Goal: Information Seeking & Learning: Learn about a topic

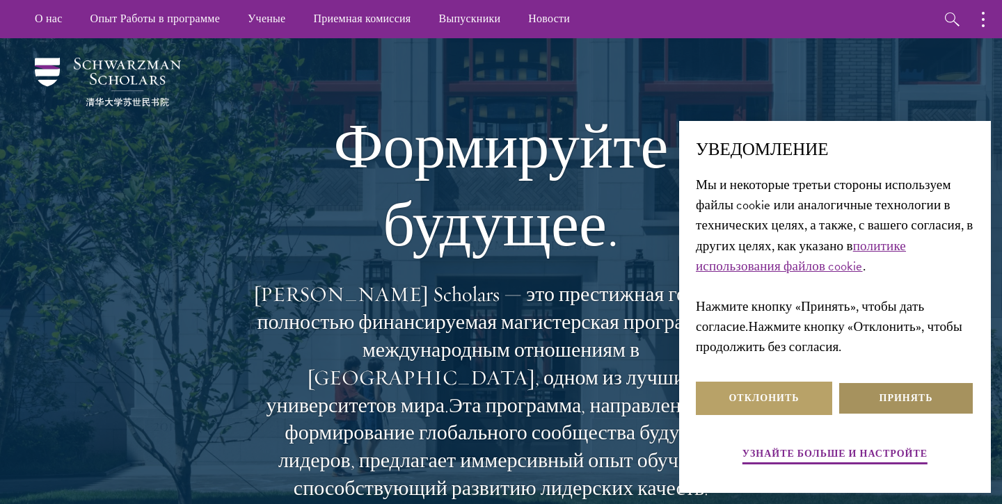
click at [907, 405] on ya-tr-span "Принять" at bounding box center [906, 398] width 54 height 15
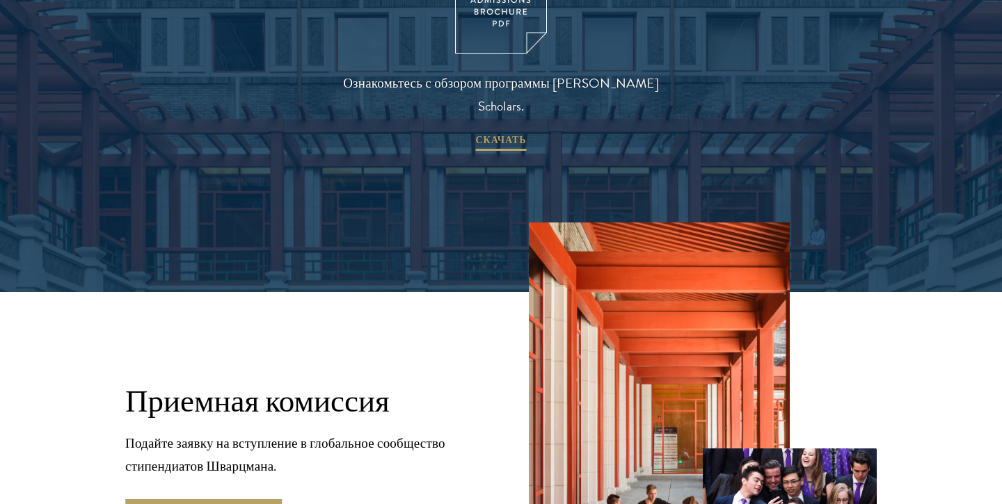
scroll to position [2316, 0]
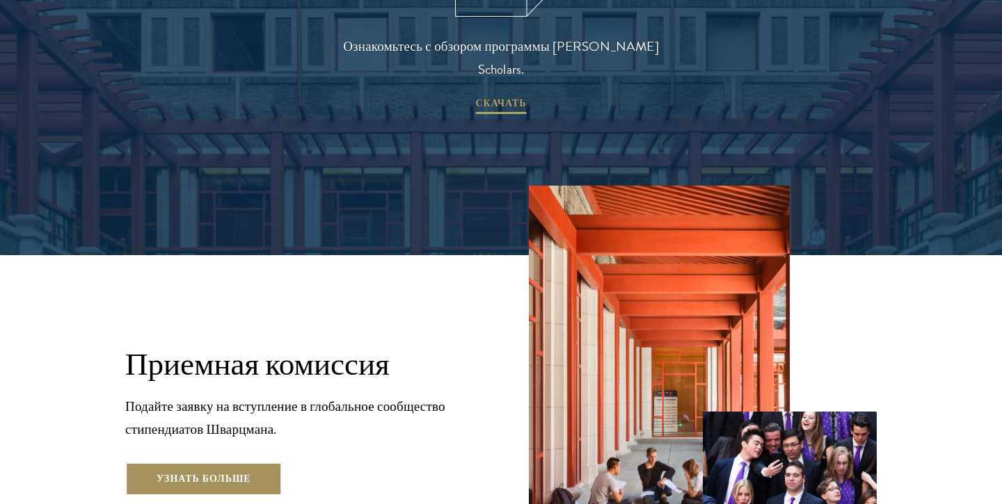
click at [172, 472] on ya-tr-span "Узнать больше" at bounding box center [204, 479] width 95 height 15
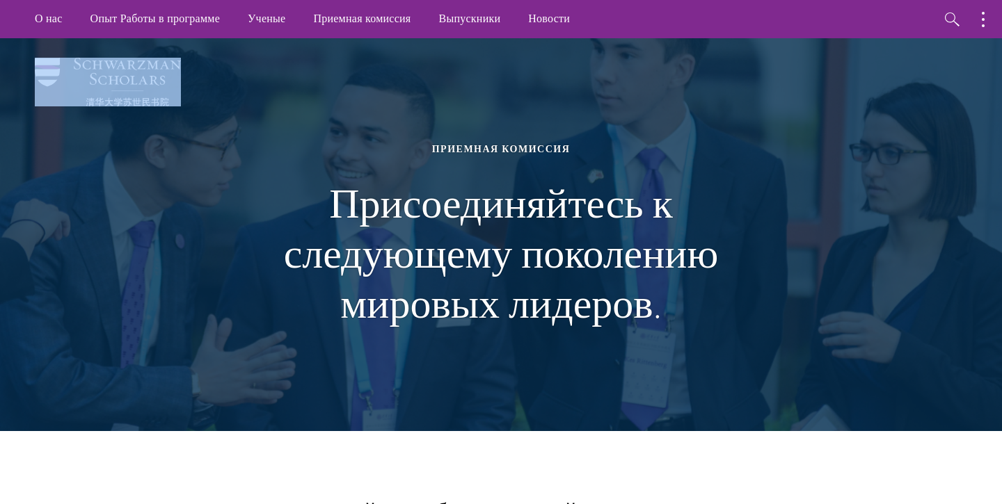
drag, startPoint x: 171, startPoint y: 54, endPoint x: 73, endPoint y: 57, distance: 98.1
click at [73, 57] on div "Приемная комиссия Присоединяйтесь к следующему поколению мировых лидеров." at bounding box center [501, 234] width 863 height 393
copy div
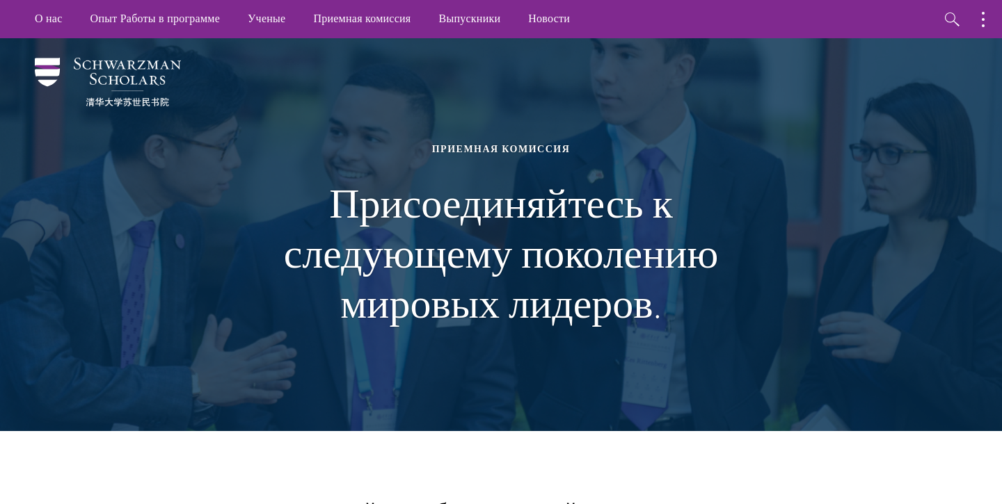
click at [224, 116] on div "Приемная комиссия Присоединяйтесь к следующему поколению мировых лидеров." at bounding box center [501, 234] width 863 height 393
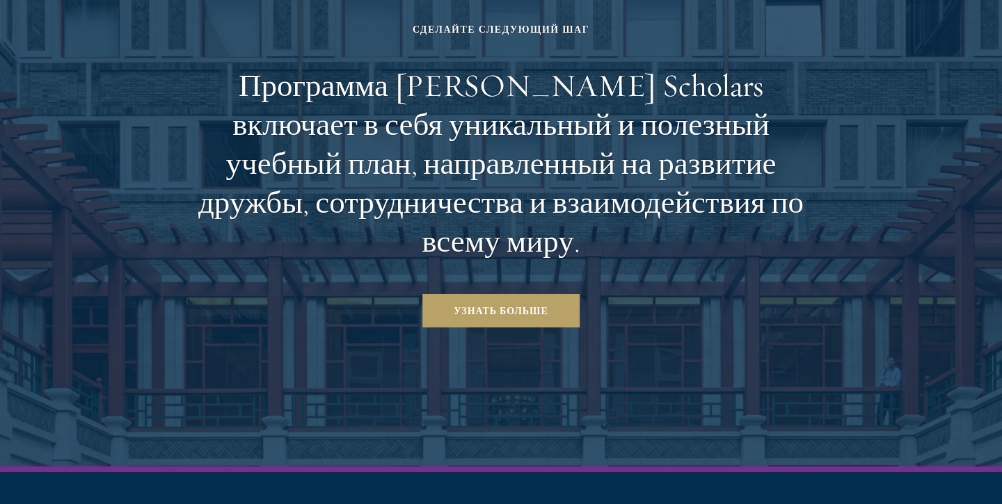
scroll to position [7228, 0]
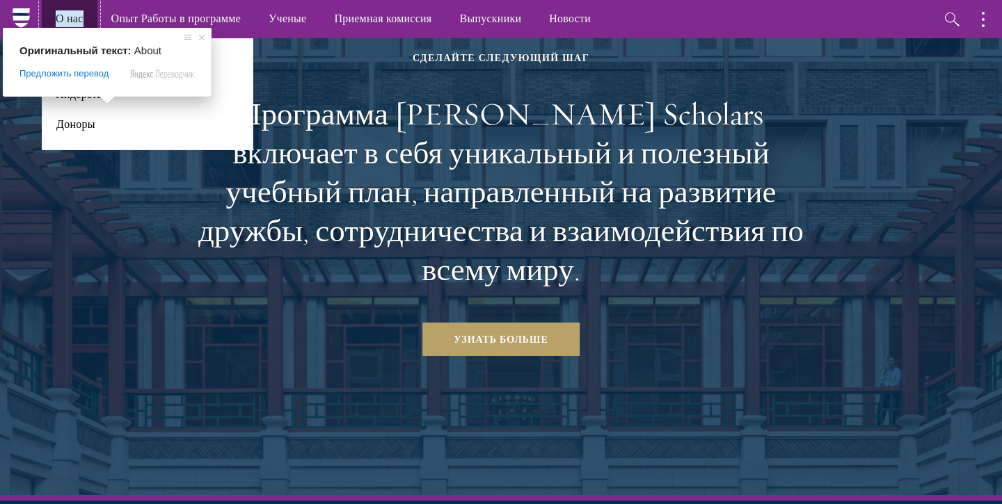
click at [69, 18] on ya-tr-span "О нас" at bounding box center [70, 18] width 28 height 17
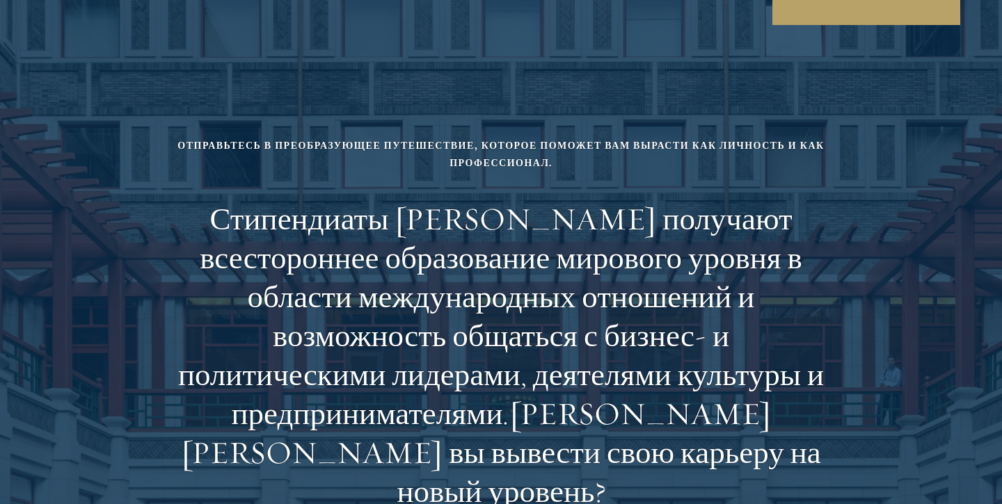
scroll to position [5997, 0]
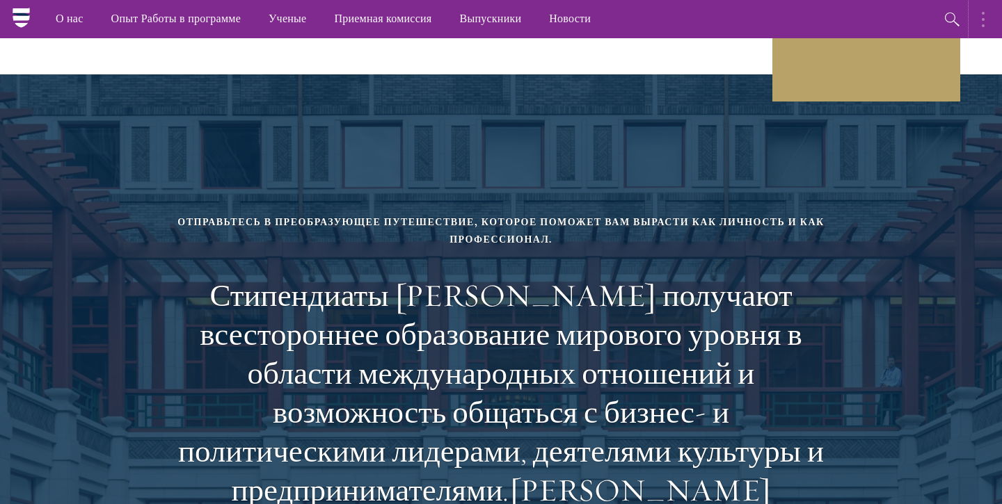
click at [982, 18] on circle "button" at bounding box center [983, 19] width 3 height 3
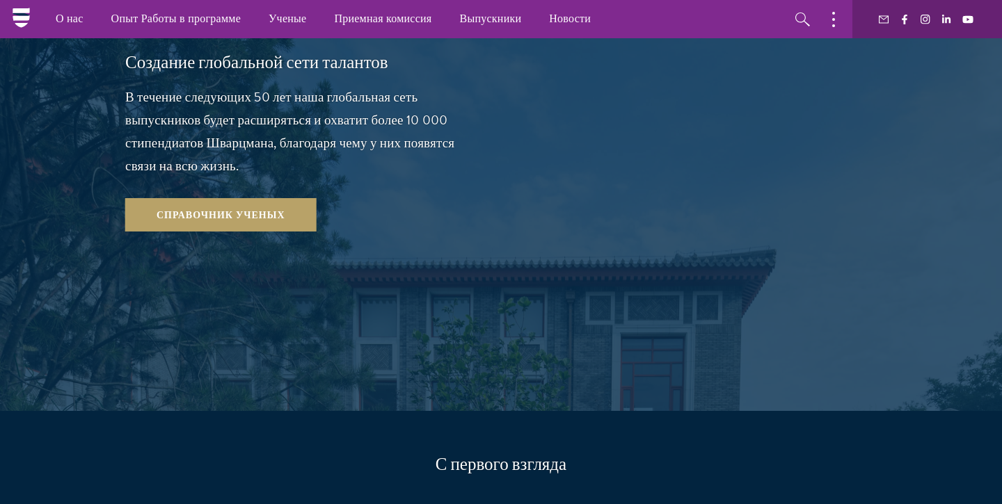
scroll to position [2822, 0]
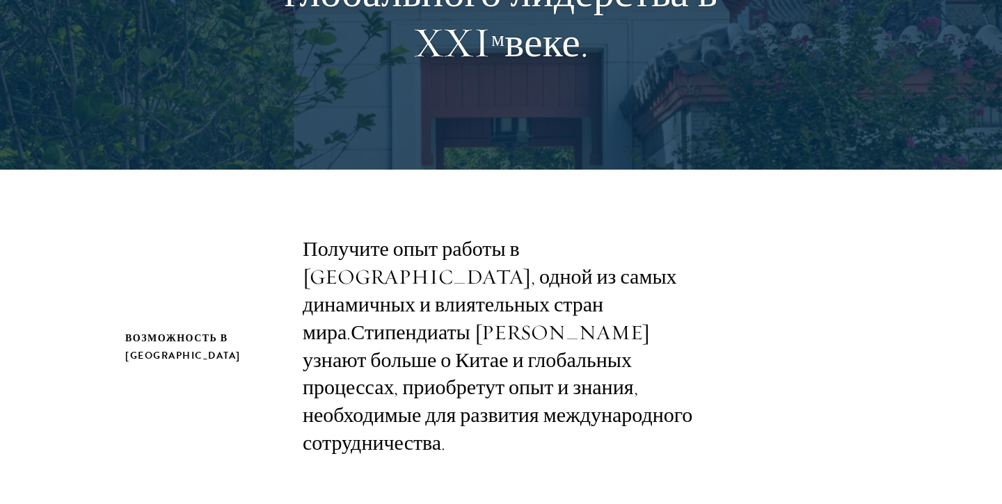
scroll to position [0, 0]
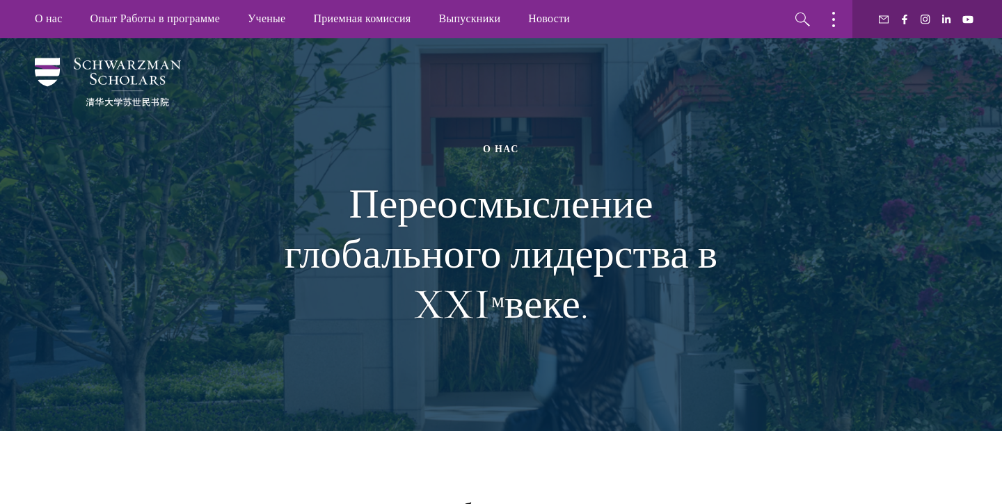
click at [133, 49] on div "О нас Переосмысление глобального лидерства в XXI м веке." at bounding box center [501, 234] width 863 height 393
click at [132, 58] on img at bounding box center [108, 82] width 146 height 49
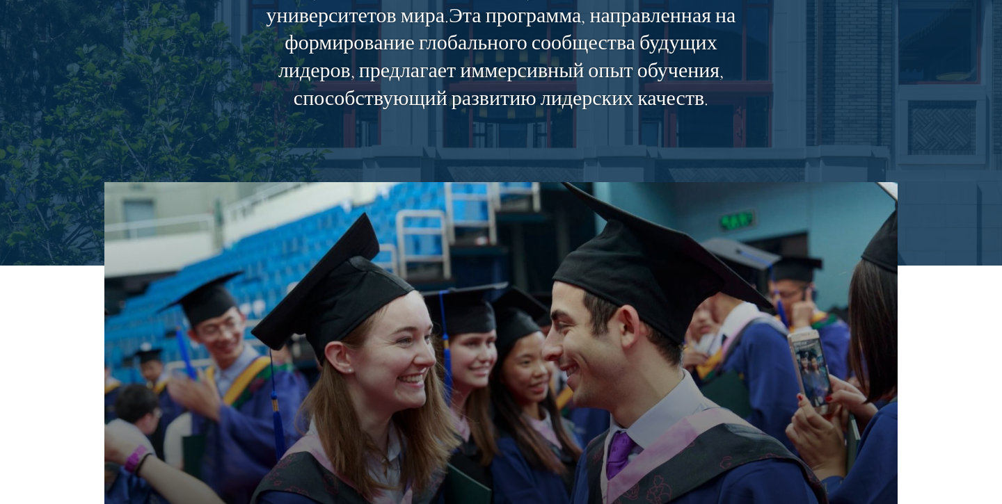
scroll to position [392, 0]
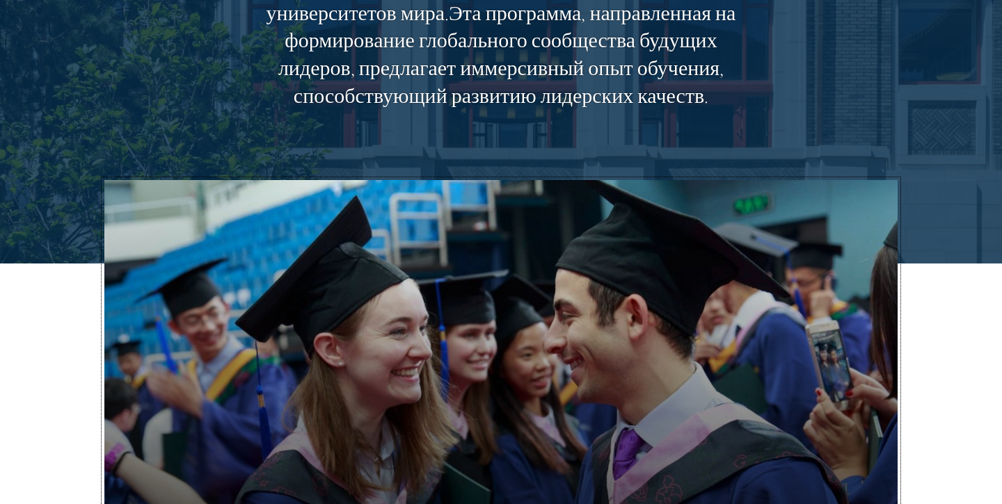
click at [340, 315] on button "Почему стоит выбрать стипендию Шварцмана?" at bounding box center [500, 403] width 793 height 446
